Goal: Task Accomplishment & Management: Use online tool/utility

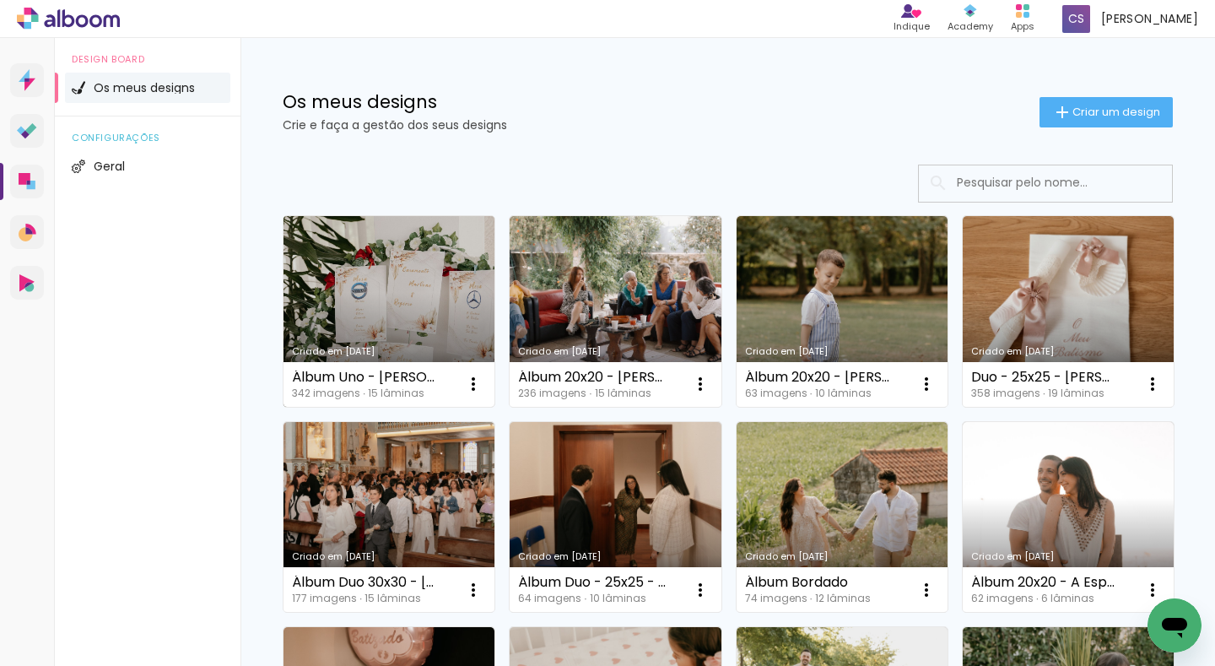
click at [364, 302] on link "Criado em 03/10/25" at bounding box center [389, 311] width 211 height 191
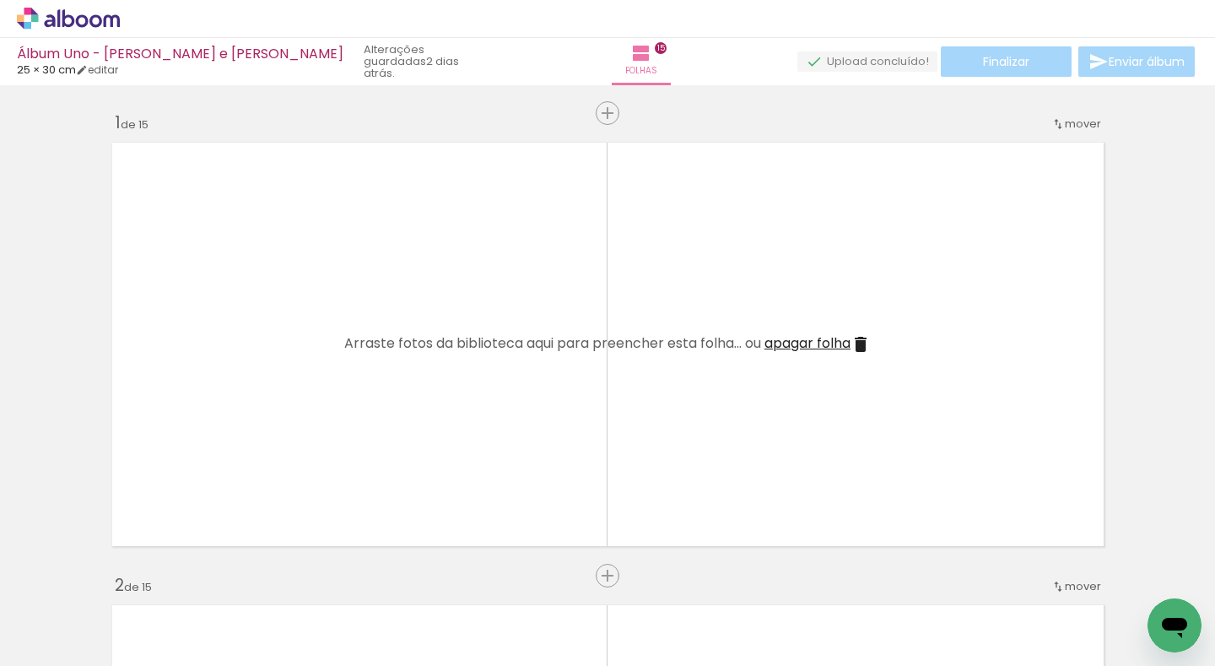
scroll to position [0, 18655]
drag, startPoint x: 527, startPoint y: 612, endPoint x: 570, endPoint y: 364, distance: 251.8
click at [547, 347] on quentale-workspace at bounding box center [607, 333] width 1215 height 666
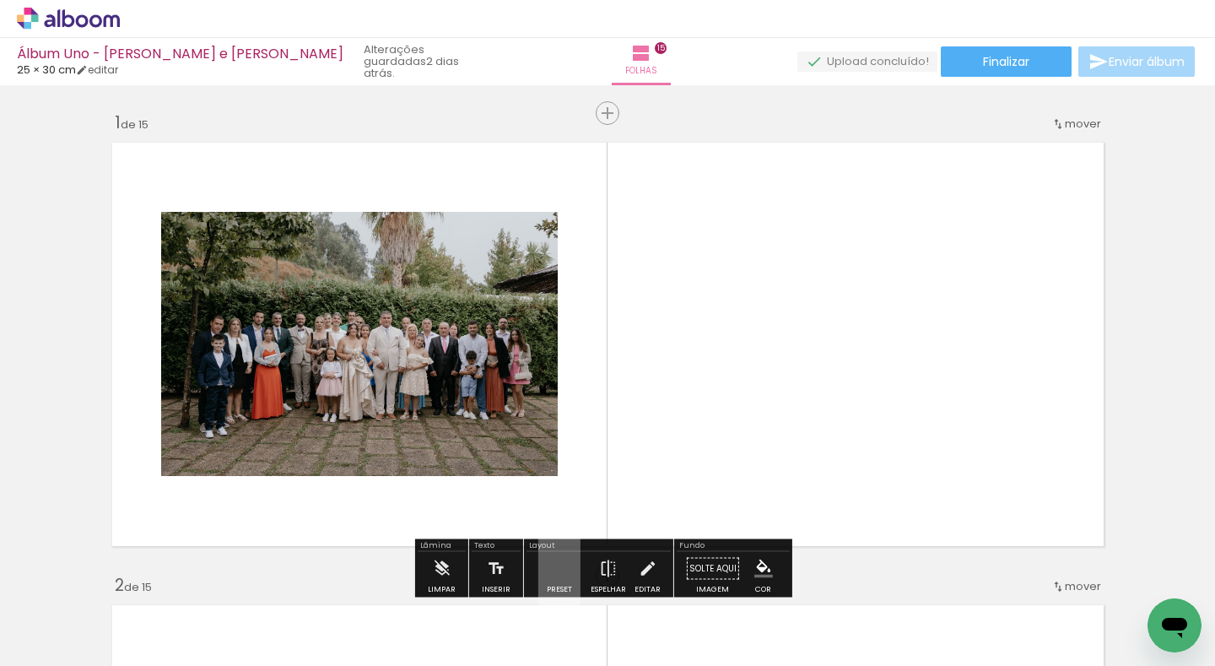
click at [464, 417] on quentale-photo at bounding box center [359, 344] width 397 height 264
click at [511, 430] on quentale-photo at bounding box center [359, 344] width 397 height 264
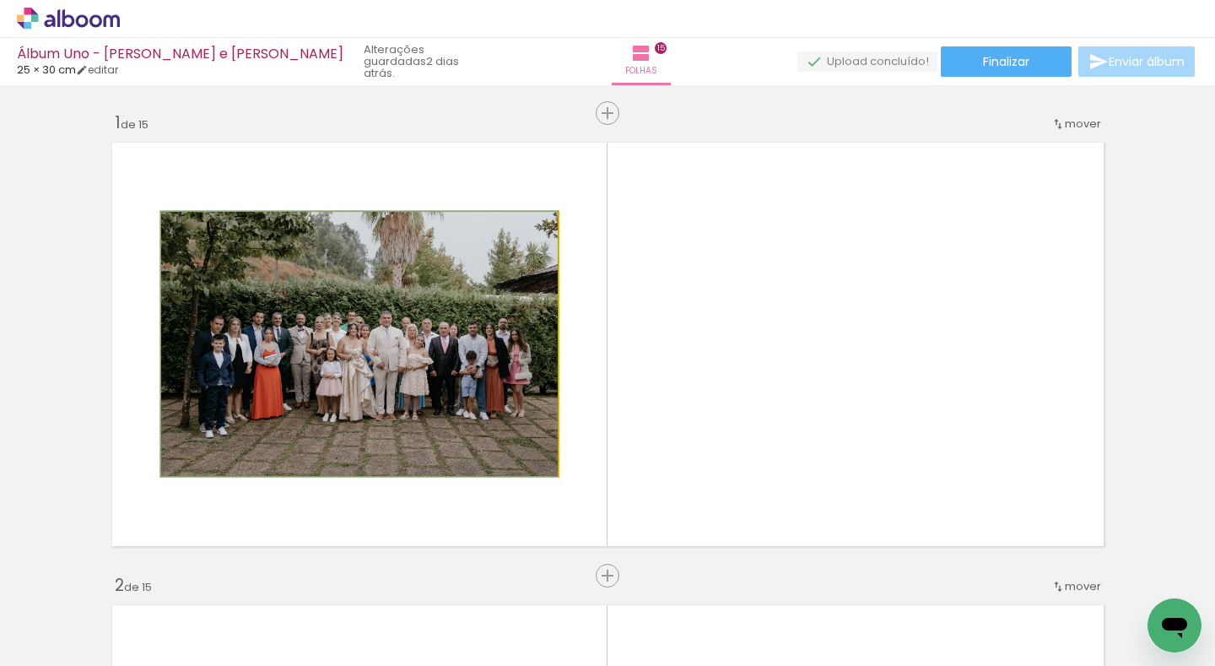
drag, startPoint x: 392, startPoint y: 403, endPoint x: 0, endPoint y: 403, distance: 391.6
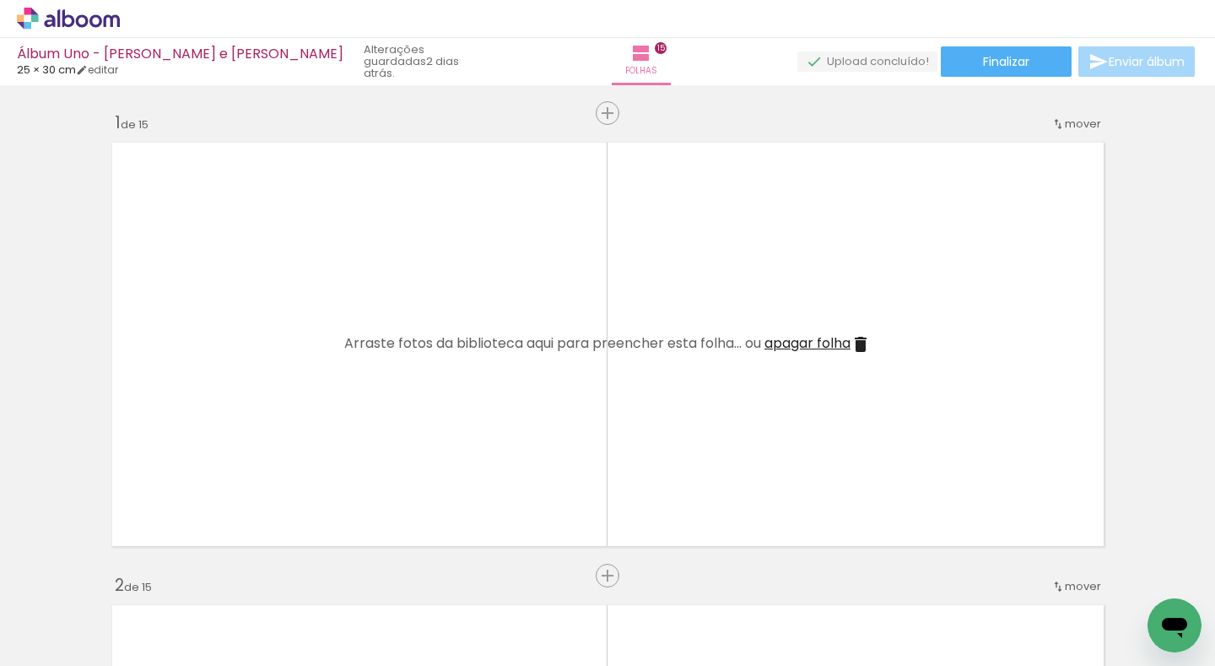
scroll to position [0, 27786]
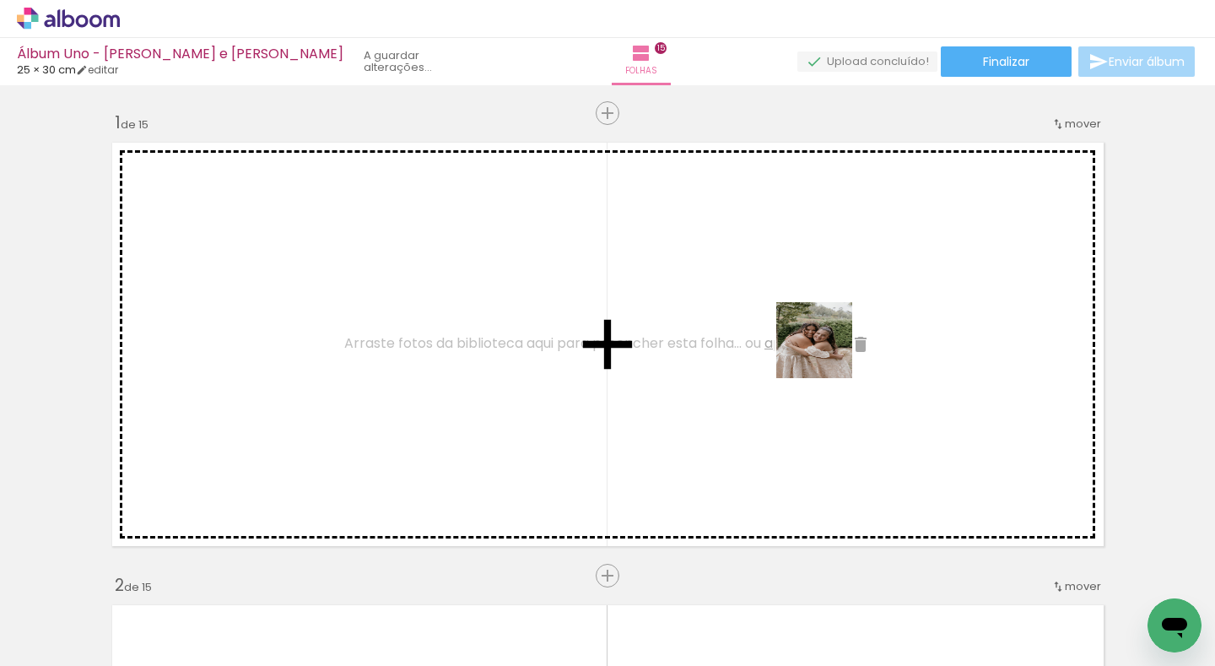
drag, startPoint x: 938, startPoint y: 600, endPoint x: 820, endPoint y: 340, distance: 285.2
click at [820, 340] on quentale-workspace at bounding box center [607, 333] width 1215 height 666
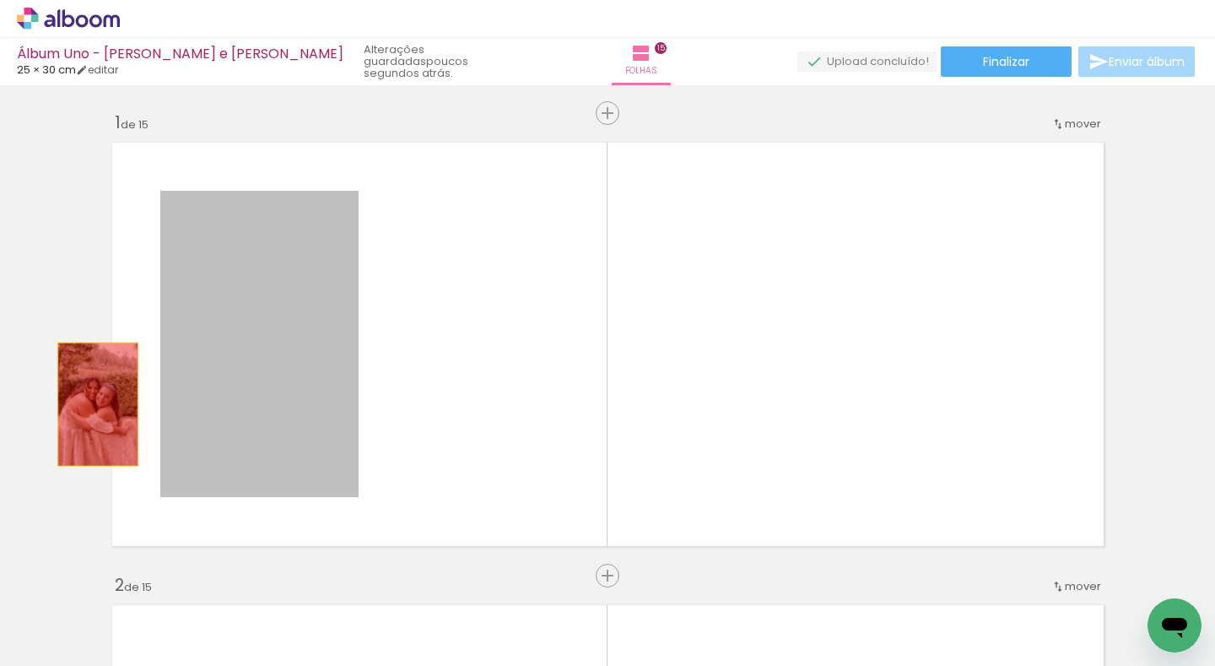
drag, startPoint x: 250, startPoint y: 386, endPoint x: 84, endPoint y: 407, distance: 167.6
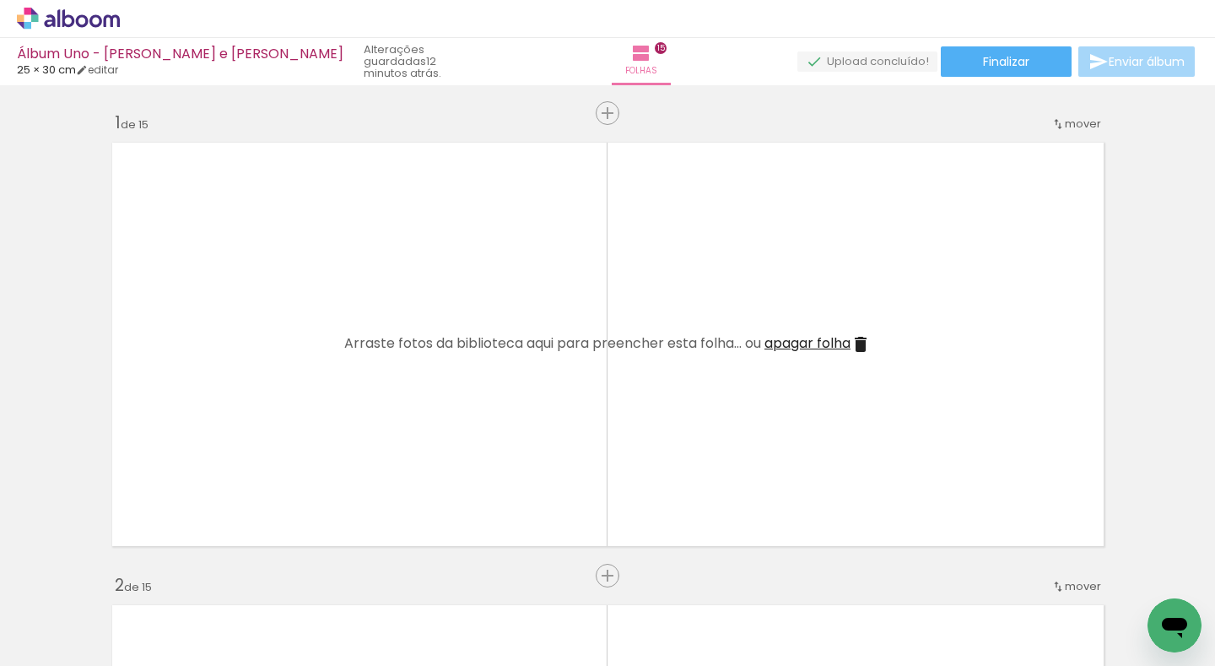
scroll to position [0, 24280]
